Goal: Information Seeking & Learning: Learn about a topic

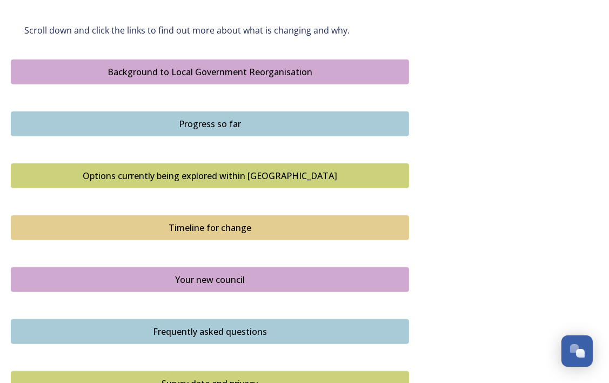
scroll to position [670, 0]
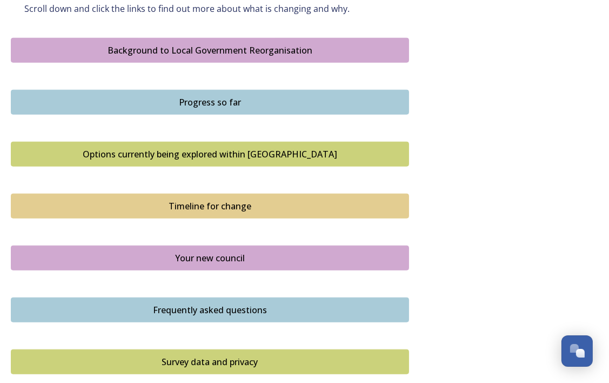
click at [171, 50] on div "Background to Local Government Reorganisation" at bounding box center [210, 50] width 386 height 13
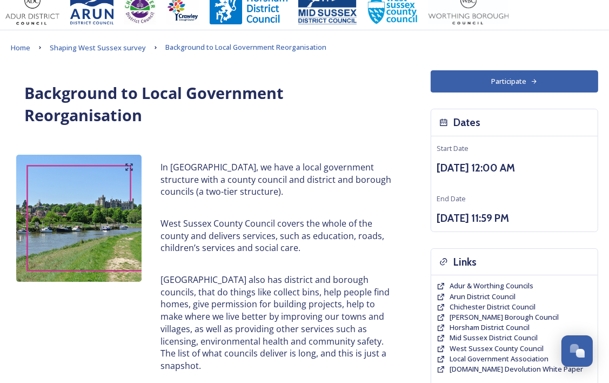
scroll to position [4, 0]
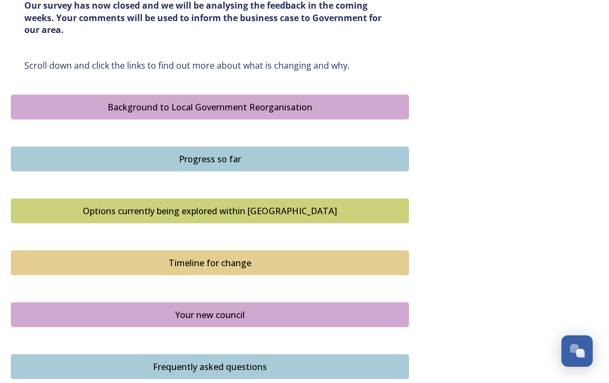
scroll to position [627, 0]
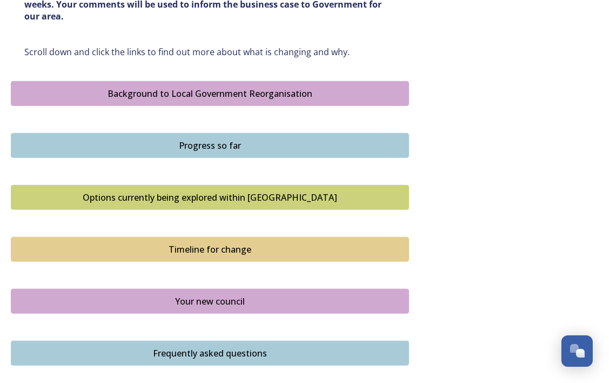
click at [180, 148] on div "Progress so far" at bounding box center [210, 145] width 386 height 13
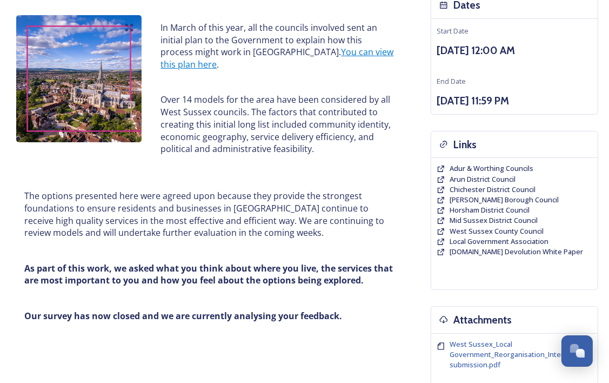
scroll to position [130, 0]
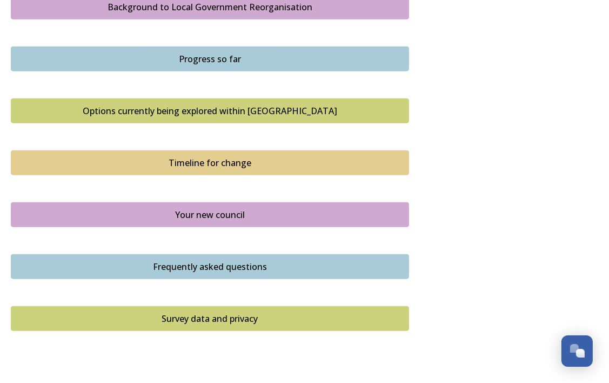
scroll to position [735, 0]
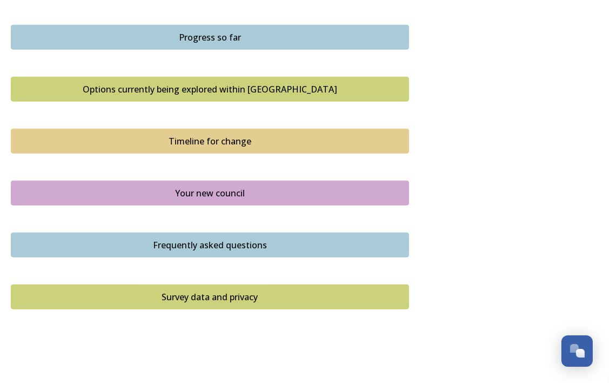
click at [187, 89] on div "Options currently being explored within [GEOGRAPHIC_DATA]" at bounding box center [210, 89] width 386 height 13
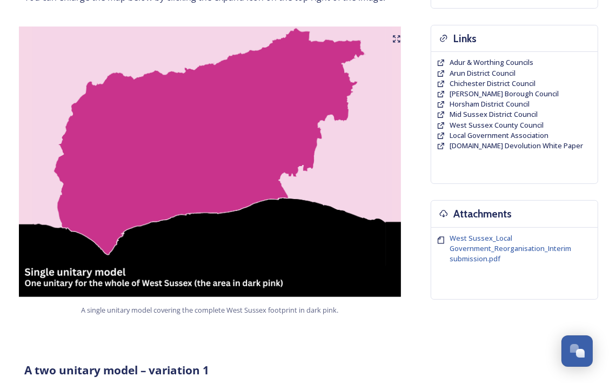
scroll to position [238, 0]
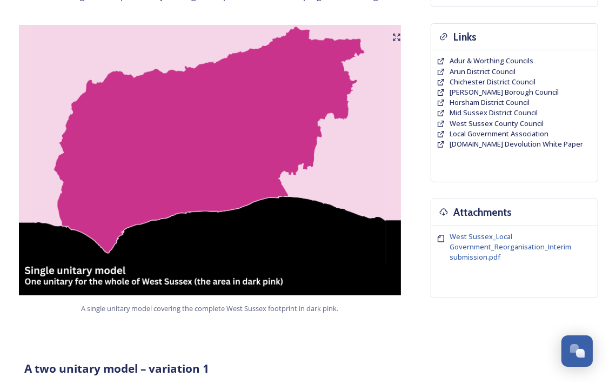
click at [187, 89] on img at bounding box center [210, 160] width 398 height 270
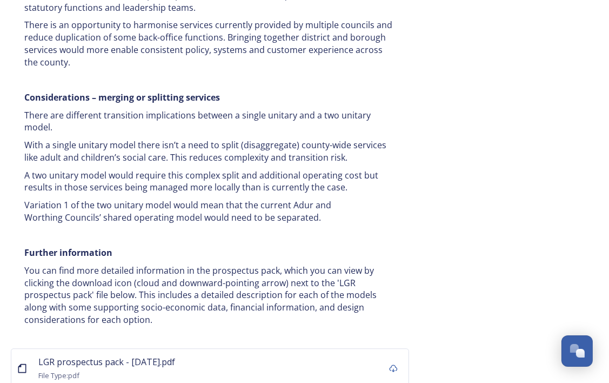
scroll to position [2162, 0]
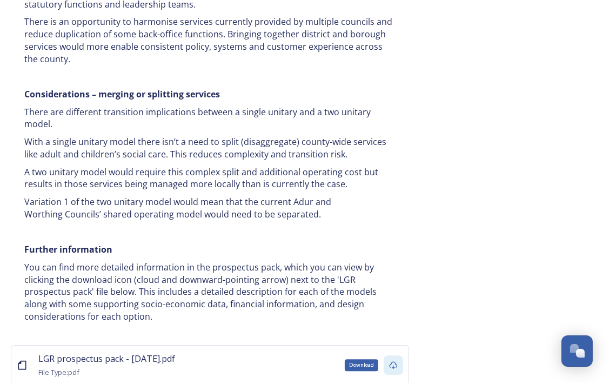
click at [393, 361] on icon at bounding box center [394, 365] width 8 height 8
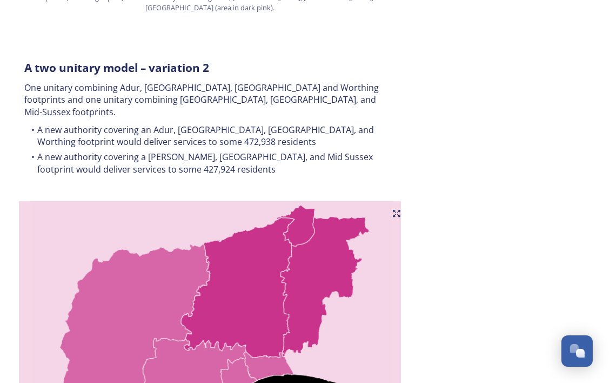
scroll to position [1059, 0]
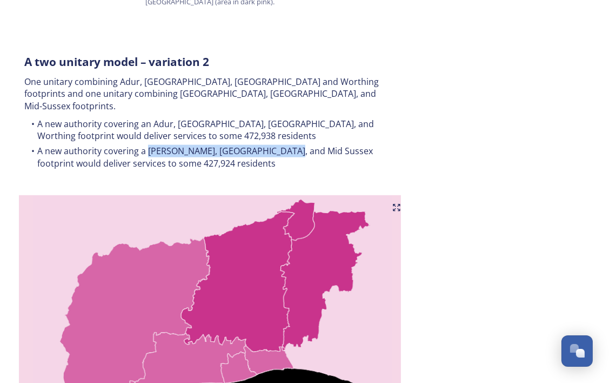
drag, startPoint x: 149, startPoint y: 116, endPoint x: 287, endPoint y: 113, distance: 137.8
click at [287, 145] on li "A new authority covering a [PERSON_NAME], [GEOGRAPHIC_DATA], and Mid Sussex foo…" at bounding box center [209, 157] width 371 height 24
copy li "[PERSON_NAME], Horsham, and [GEOGRAPHIC_DATA]"
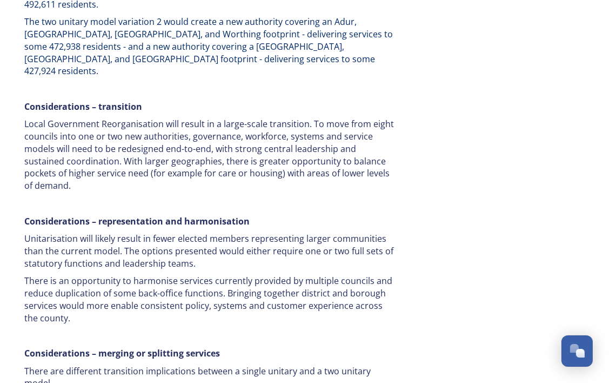
scroll to position [1945, 0]
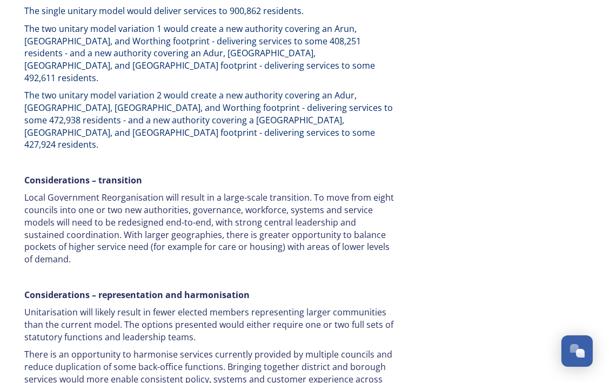
scroll to position [1708, 0]
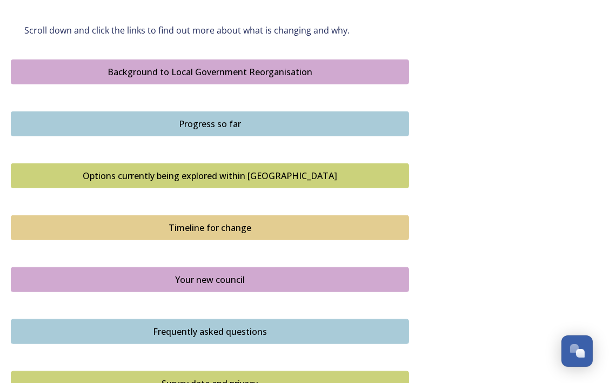
scroll to position [713, 0]
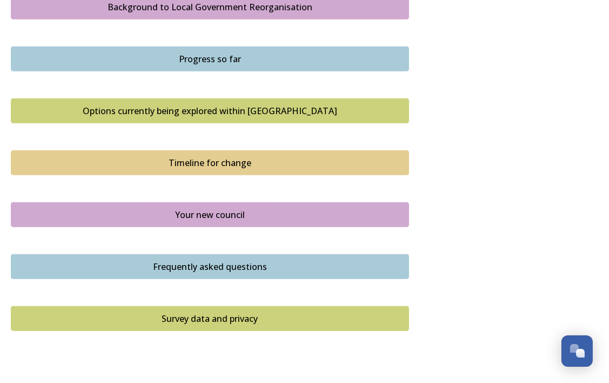
click at [249, 275] on button "Frequently asked questions" at bounding box center [210, 266] width 398 height 25
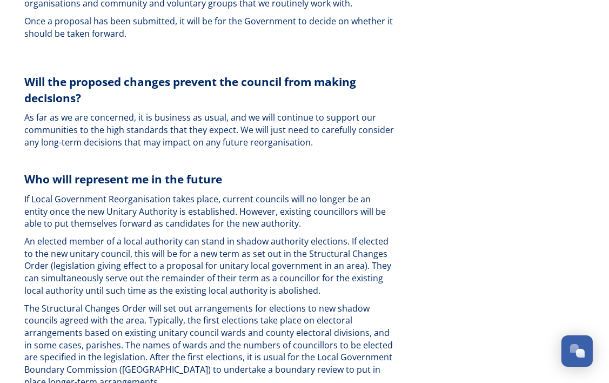
scroll to position [2907, 0]
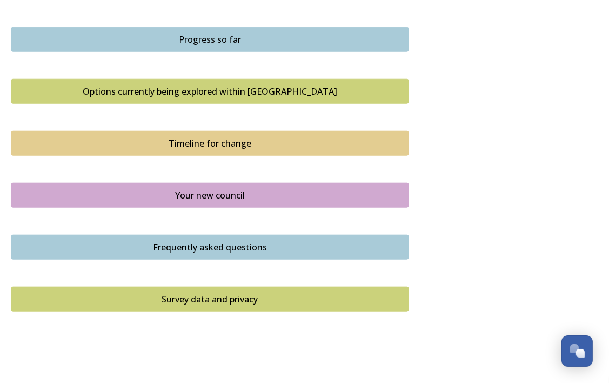
scroll to position [735, 0]
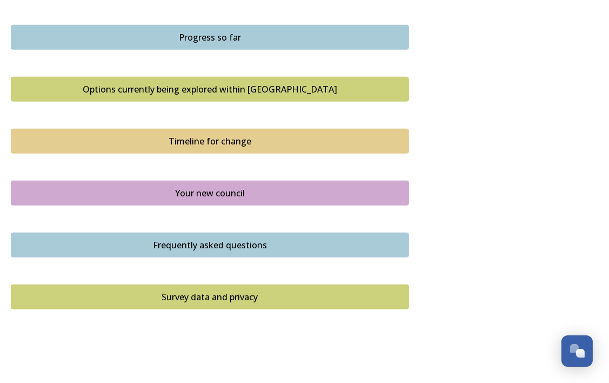
click at [219, 186] on div "Your new council" at bounding box center [210, 192] width 386 height 13
